Goal: Task Accomplishment & Management: Use online tool/utility

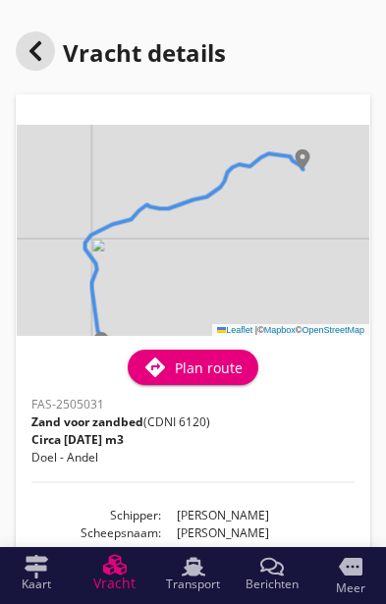
click at [189, 583] on span "Transport" at bounding box center [193, 585] width 54 height 12
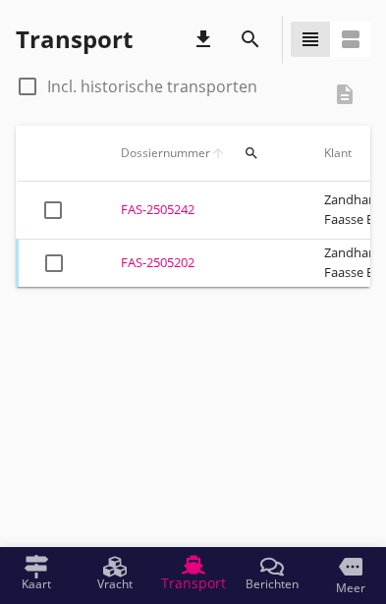
click at [175, 257] on div "FAS-2505202" at bounding box center [199, 263] width 156 height 20
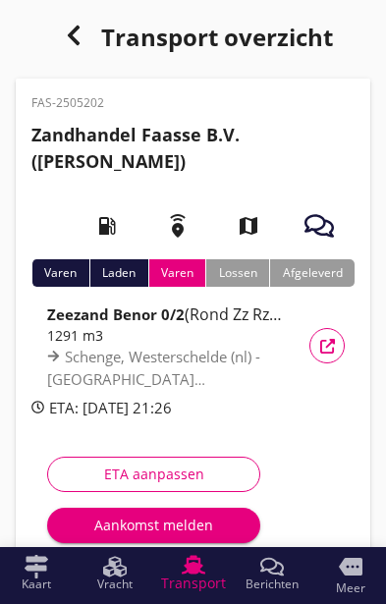
click at [177, 529] on div "Aankomst melden" at bounding box center [154, 525] width 182 height 21
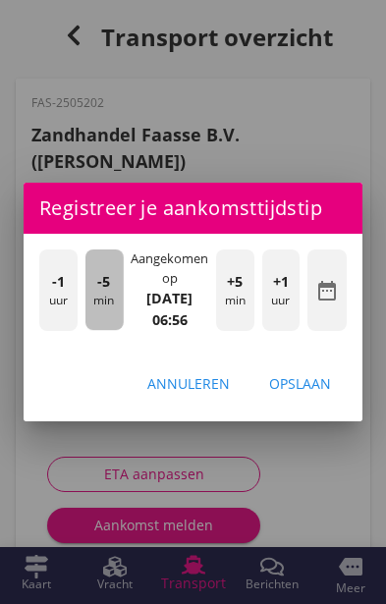
click at [100, 307] on div "-5 min" at bounding box center [104, 290] width 38 height 81
click at [102, 295] on div "-5 min" at bounding box center [104, 290] width 38 height 81
click at [94, 286] on div "-5 min" at bounding box center [104, 290] width 38 height 81
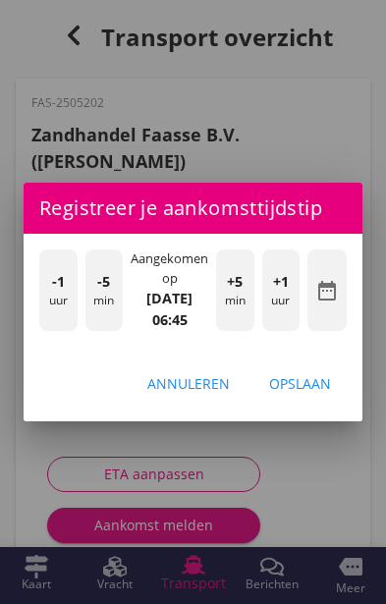
click at [313, 381] on div "Opslaan" at bounding box center [300, 383] width 62 height 21
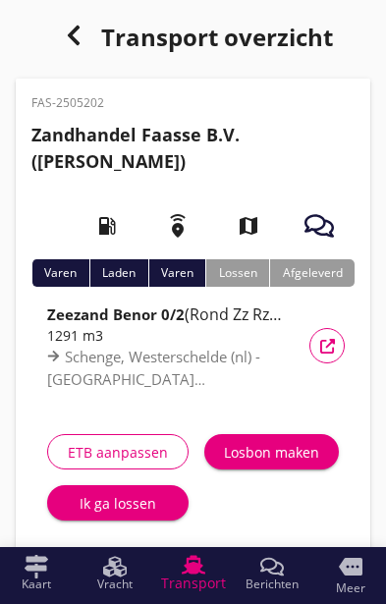
click at [106, 509] on div "Ik ga lossen" at bounding box center [118, 503] width 110 height 21
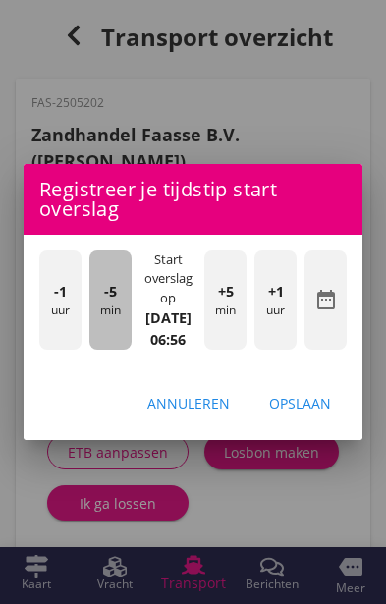
click at [107, 332] on div "-5 min" at bounding box center [110, 300] width 42 height 99
click at [111, 327] on div "-5 min" at bounding box center [110, 300] width 42 height 99
click at [105, 320] on div "-5 min" at bounding box center [110, 300] width 42 height 99
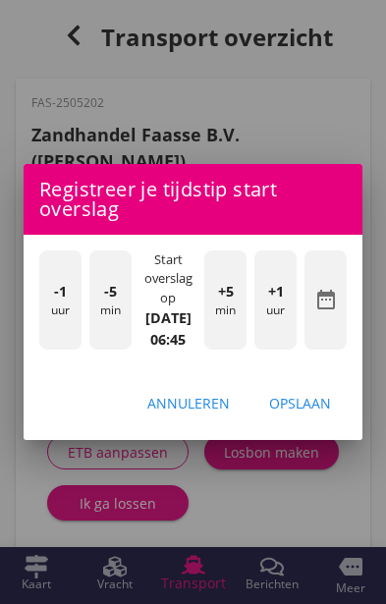
click at [310, 414] on div "Opslaan" at bounding box center [300, 403] width 62 height 21
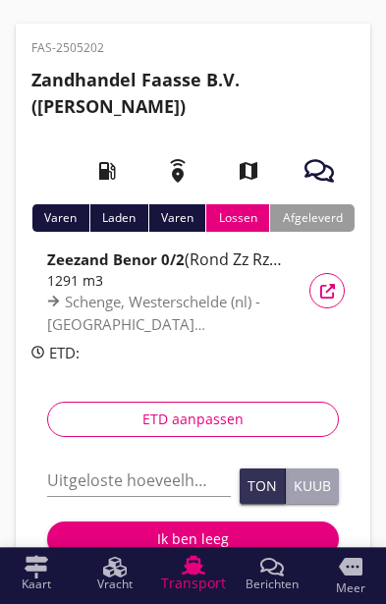
click at [89, 482] on input "Uitgeloste hoeveelheid *" at bounding box center [139, 480] width 184 height 31
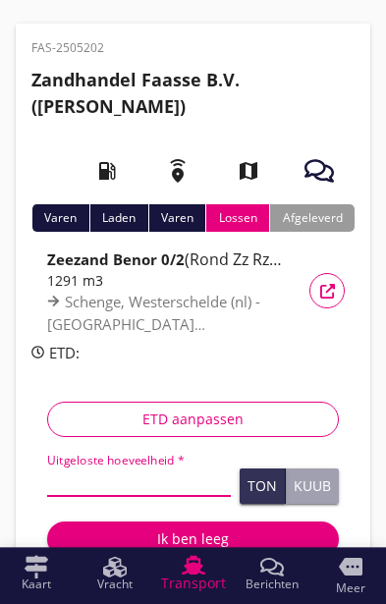
scroll to position [72, 0]
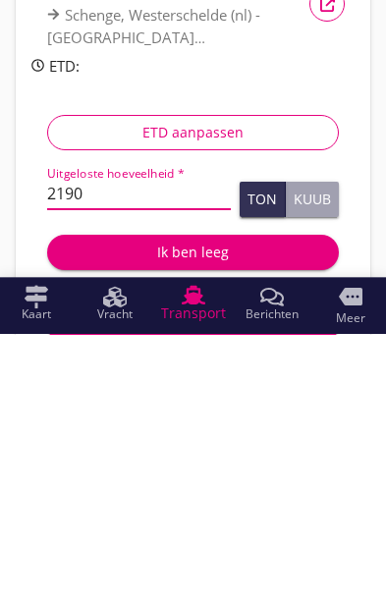
click at [355, 259] on div "FAS-2505202 Zandhandel Faasse B.V. ([PERSON_NAME]) local_gas_station emergency_…" at bounding box center [193, 407] width 355 height 800
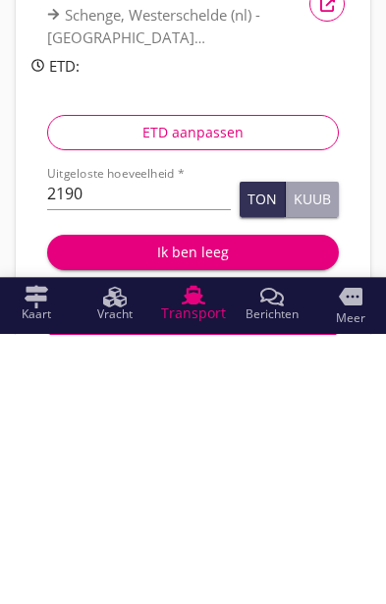
scroll to position [268, 0]
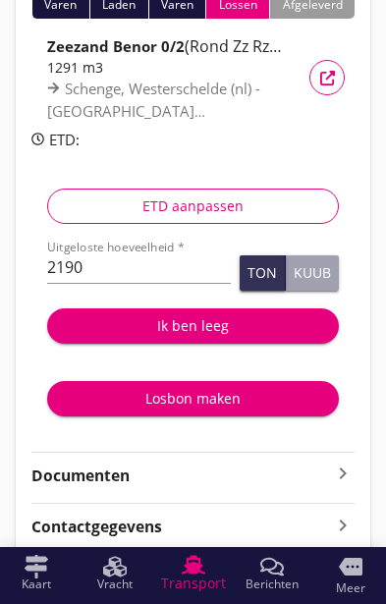
click at [256, 266] on div "Ton" at bounding box center [262, 273] width 29 height 14
click at [109, 274] on input "2190" at bounding box center [139, 267] width 184 height 31
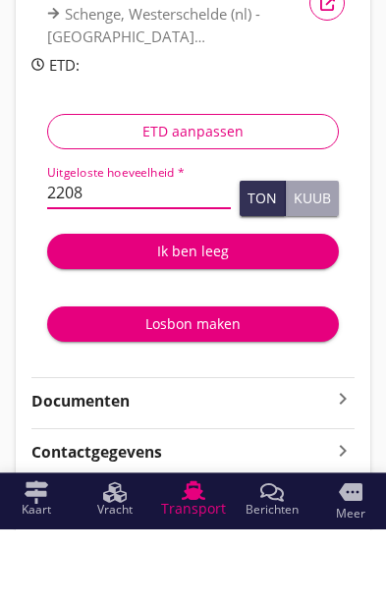
type input "2208"
click at [356, 289] on div "FAS-2505202 Zandhandel Faasse B.V. ([PERSON_NAME]) local_gas_station emergency_…" at bounding box center [193, 210] width 355 height 800
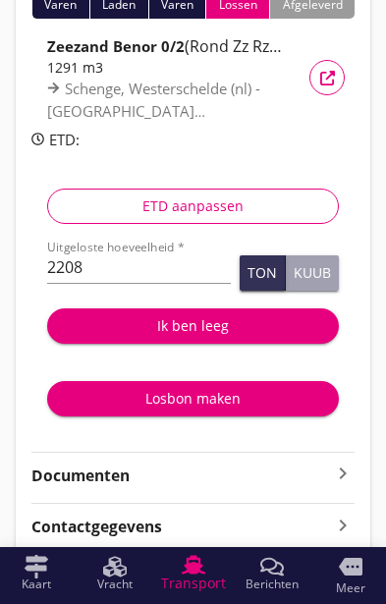
click at [261, 273] on div "Ton" at bounding box center [262, 273] width 29 height 14
click at [205, 320] on div "Ik ben leeg" at bounding box center [193, 325] width 260 height 21
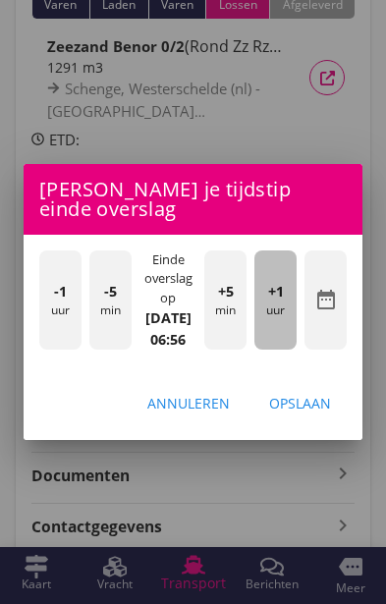
click at [284, 350] on div "+1 uur" at bounding box center [275, 300] width 42 height 99
click at [273, 350] on div "+1 uur" at bounding box center [275, 300] width 42 height 99
click at [278, 350] on div "+1 uur" at bounding box center [275, 300] width 42 height 99
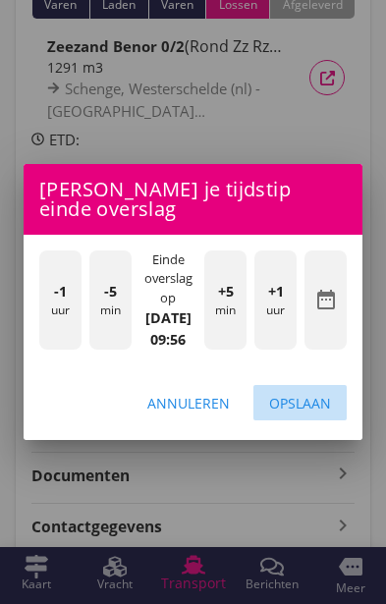
click at [314, 414] on div "Opslaan" at bounding box center [300, 403] width 62 height 21
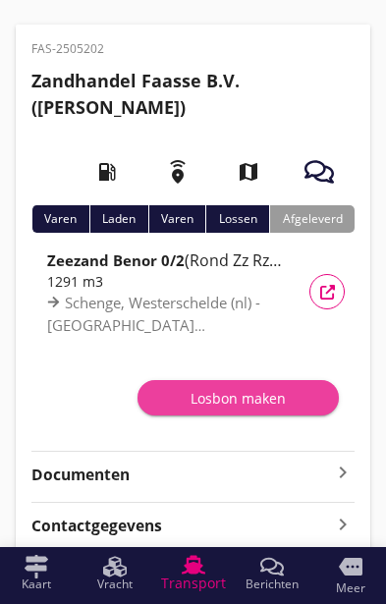
click at [249, 403] on div "Losbon maken" at bounding box center [238, 398] width 170 height 21
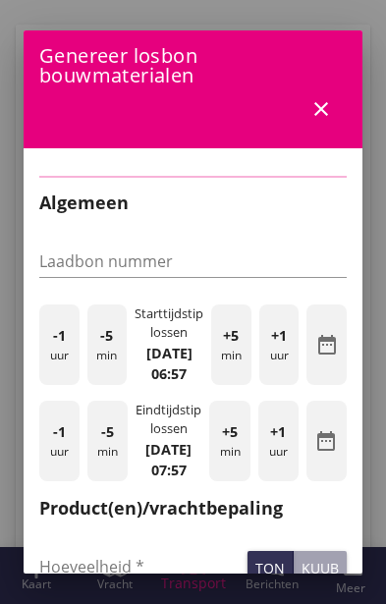
type input "FAS-10407"
type input "2208"
checkbox input "true"
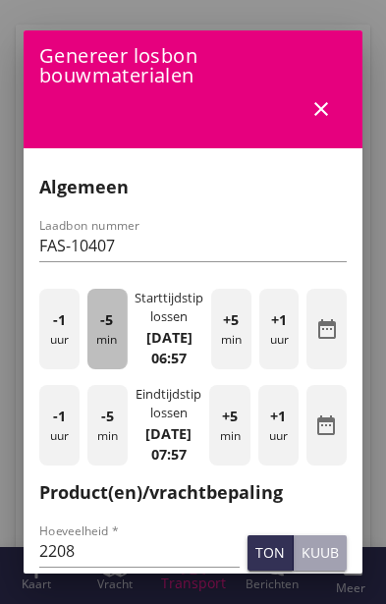
click at [101, 365] on div "-5 min" at bounding box center [107, 329] width 40 height 81
click at [97, 363] on div "-5 min" at bounding box center [107, 329] width 40 height 81
click at [92, 362] on div "-5 min" at bounding box center [107, 329] width 40 height 81
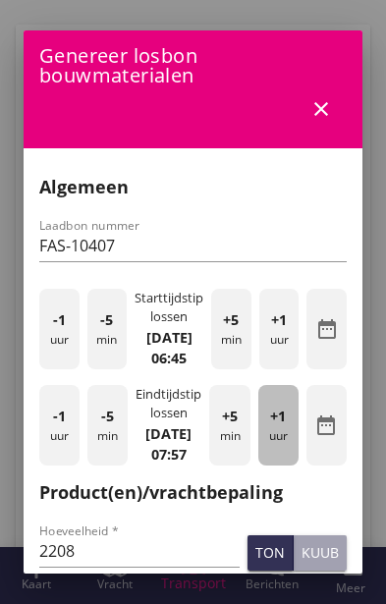
click at [279, 466] on div "+1 uur" at bounding box center [278, 425] width 40 height 81
click at [289, 466] on div "+1 uur" at bounding box center [278, 425] width 40 height 81
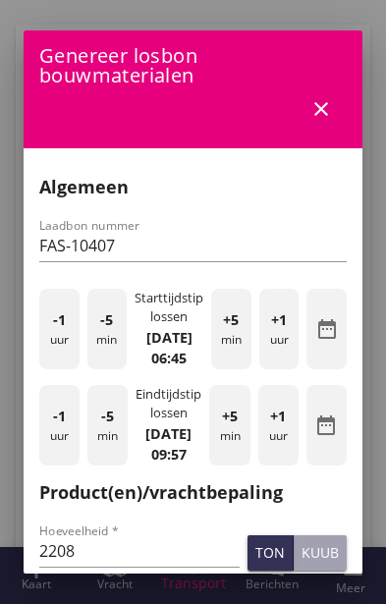
click at [263, 563] on div "ton" at bounding box center [269, 552] width 29 height 21
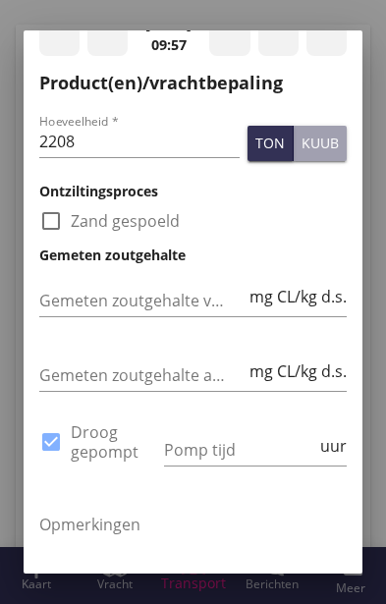
scroll to position [415, 0]
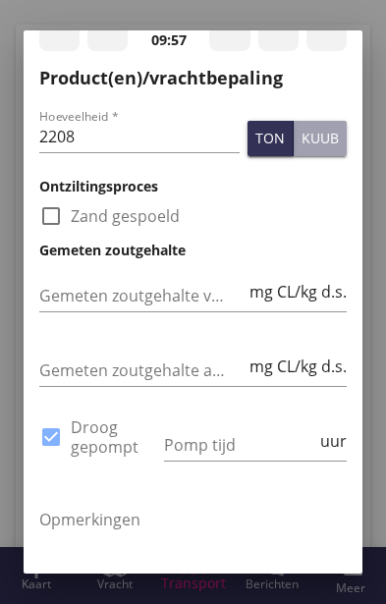
click at [246, 461] on input "Pomp tijd" at bounding box center [240, 444] width 152 height 31
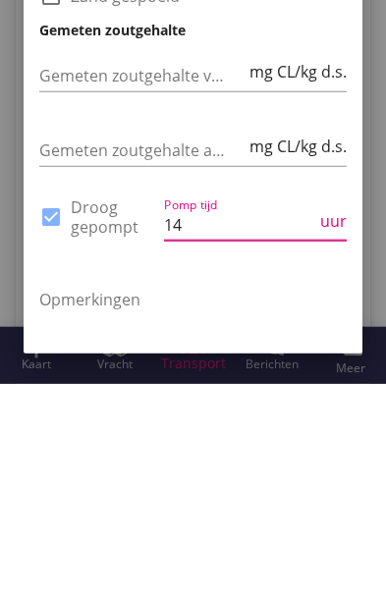
type input "14"
click at [298, 492] on div "Opmerkingen" at bounding box center [193, 559] width 308 height 135
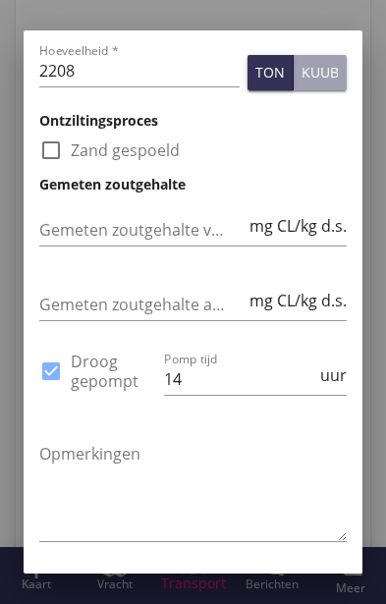
scroll to position [479, 0]
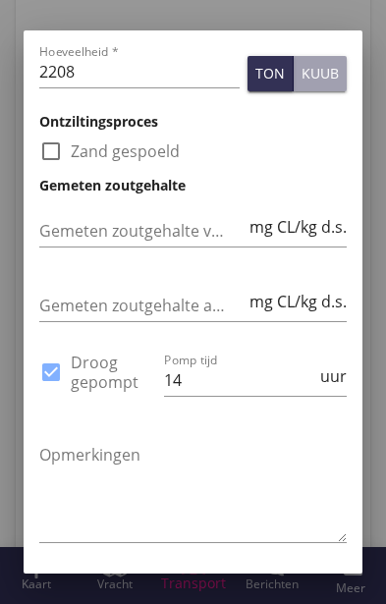
click at [313, 603] on div "Genereer" at bounding box center [296, 611] width 70 height 21
